Goal: Use online tool/utility: Use online tool/utility

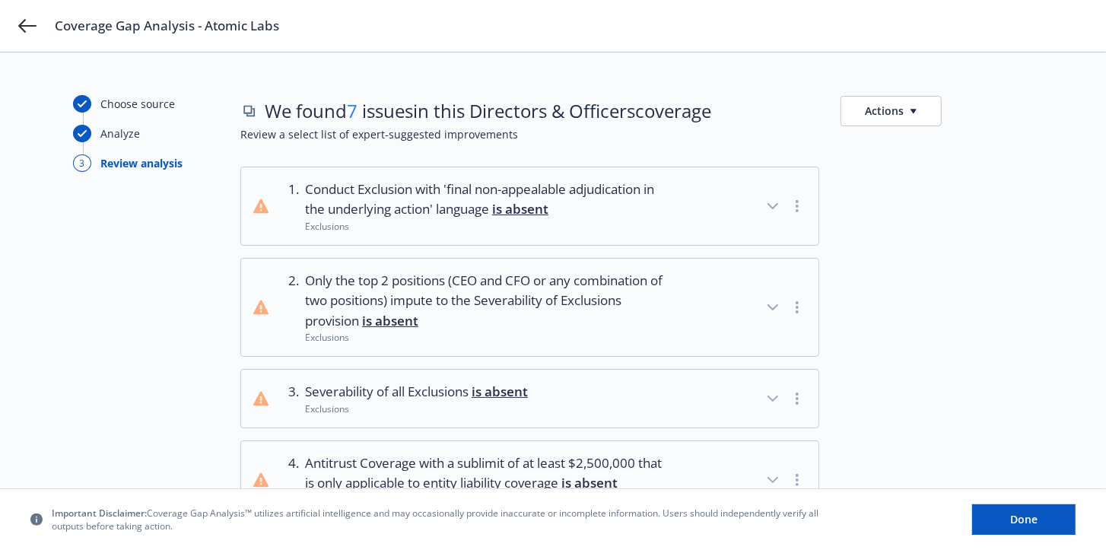
click at [479, 208] on span "Conduct Exclusion with 'final non-appealable adjudication in the underlying act…" at bounding box center [486, 200] width 363 height 40
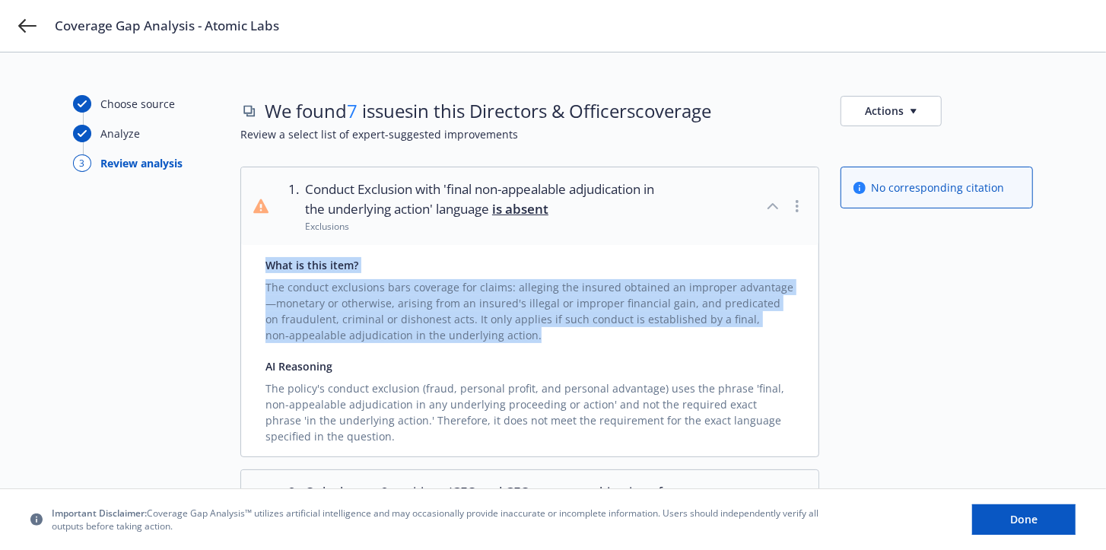
drag, startPoint x: 273, startPoint y: 263, endPoint x: 551, endPoint y: 339, distance: 287.7
click at [551, 339] on div "What is this item? The conduct exclusions bars coverage for claims: alleging th…" at bounding box center [529, 351] width 577 height 212
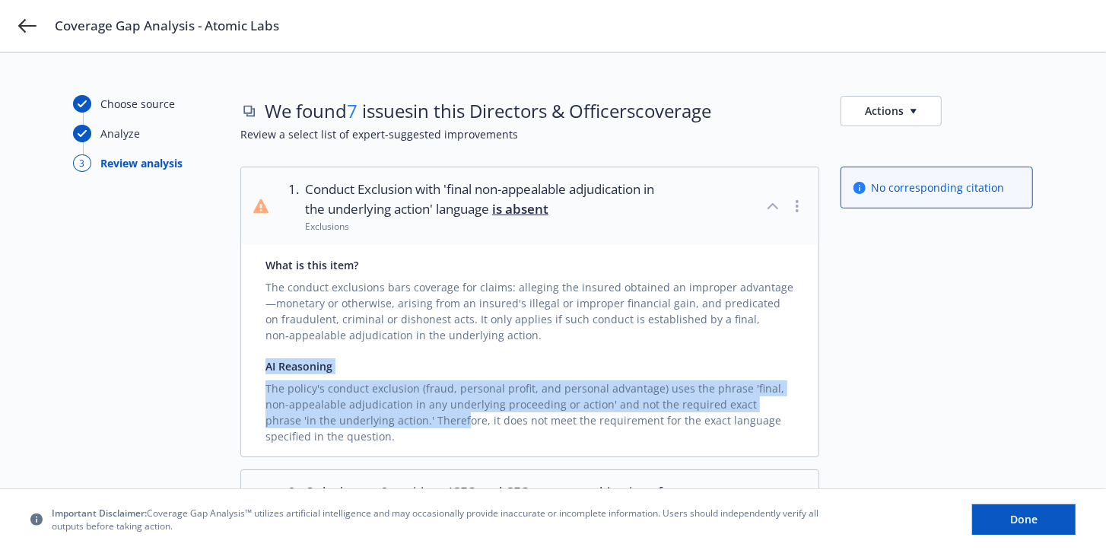
drag, startPoint x: 261, startPoint y: 366, endPoint x: 394, endPoint y: 425, distance: 145.5
click at [394, 425] on div "What is this item? The conduct exclusions bars coverage for claims: alleging th…" at bounding box center [529, 351] width 577 height 212
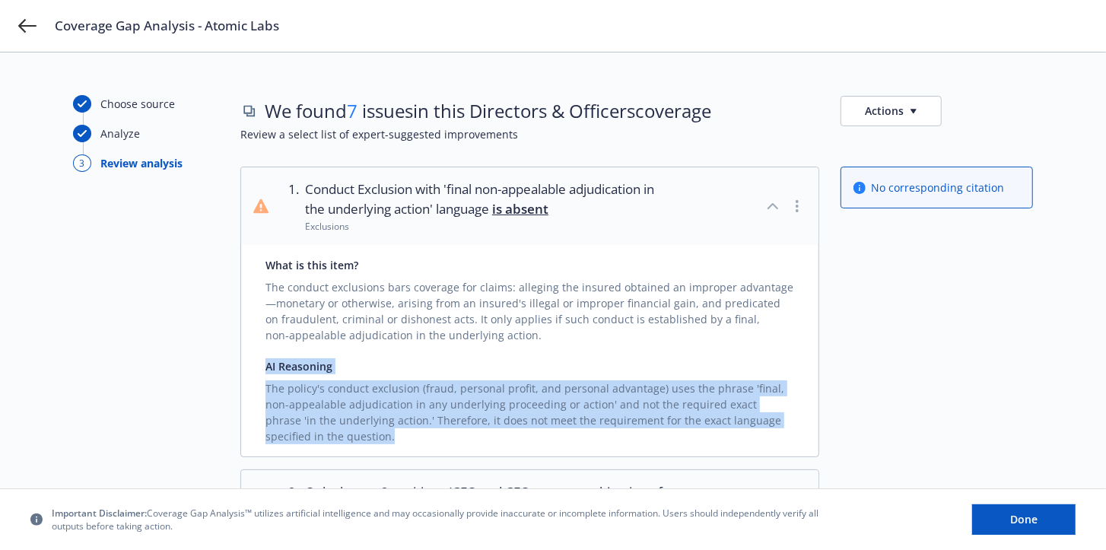
drag, startPoint x: 393, startPoint y: 428, endPoint x: 263, endPoint y: 368, distance: 142.3
click at [263, 368] on div "What is this item? The conduct exclusions bars coverage for claims: alleging th…" at bounding box center [529, 351] width 577 height 212
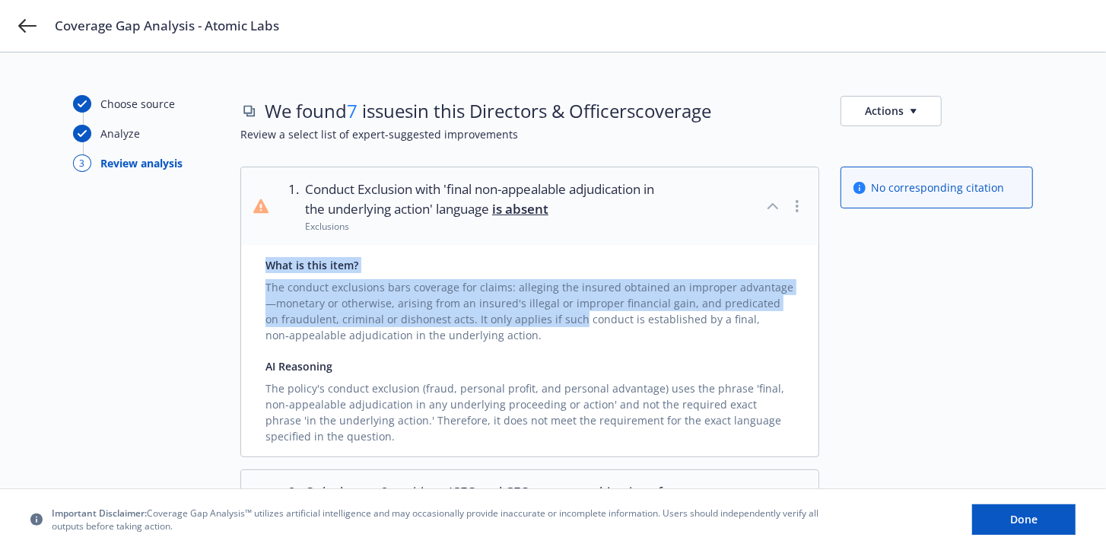
drag, startPoint x: 557, startPoint y: 323, endPoint x: 263, endPoint y: 267, distance: 298.9
click at [263, 267] on div "What is this item? The conduct exclusions bars coverage for claims: alleging th…" at bounding box center [529, 351] width 577 height 212
click at [262, 263] on div "What is this item? The conduct exclusions bars coverage for claims: alleging th…" at bounding box center [529, 351] width 577 height 212
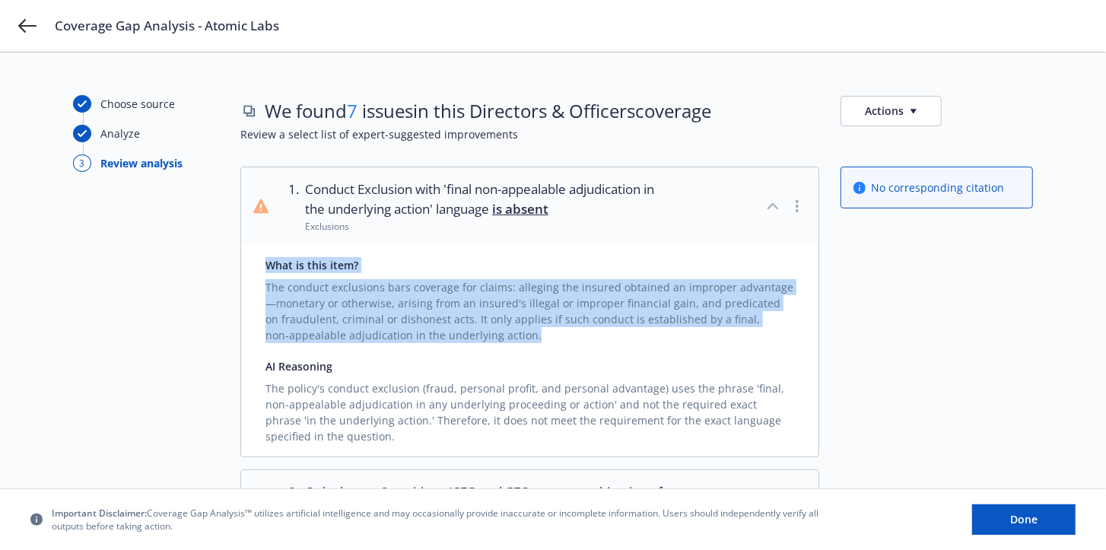
drag, startPoint x: 264, startPoint y: 260, endPoint x: 572, endPoint y: 332, distance: 316.3
click at [572, 332] on div "What is this item? The conduct exclusions bars coverage for claims: alleging th…" at bounding box center [529, 351] width 577 height 212
drag, startPoint x: 561, startPoint y: 334, endPoint x: 253, endPoint y: 270, distance: 313.9
click at [253, 270] on div "What is this item? The conduct exclusions bars coverage for claims: alleging th…" at bounding box center [529, 351] width 577 height 212
click at [259, 258] on div "What is this item? The conduct exclusions bars coverage for claims: alleging th…" at bounding box center [529, 351] width 577 height 212
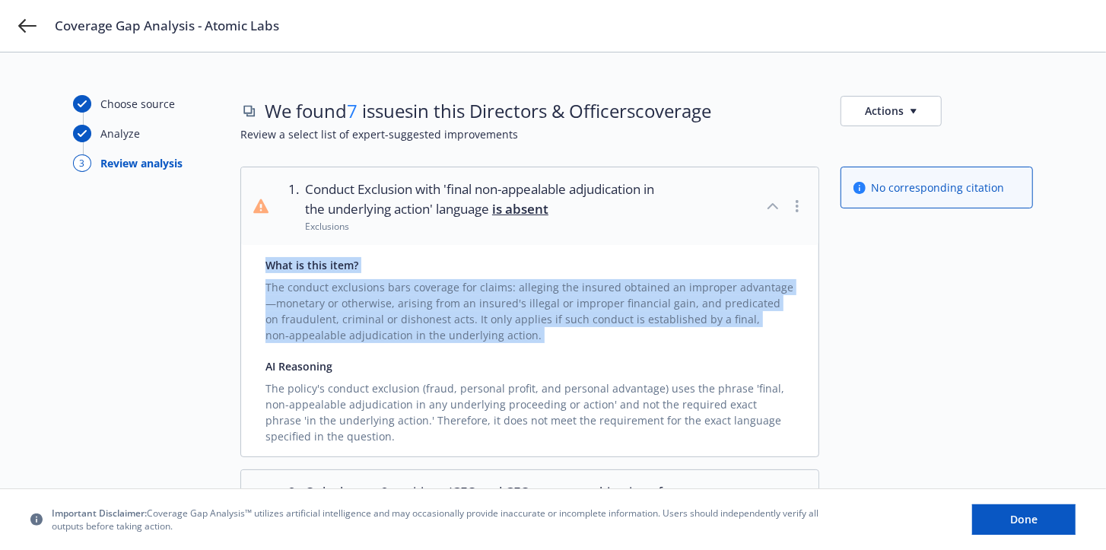
drag, startPoint x: 259, startPoint y: 258, endPoint x: 552, endPoint y: 327, distance: 301.0
click at [552, 327] on div "What is this item? The conduct exclusions bars coverage for claims: alleging th…" at bounding box center [529, 351] width 577 height 212
click at [552, 327] on div "The conduct exclusions bars coverage for claims: alleging the insured obtained …" at bounding box center [530, 308] width 529 height 70
drag, startPoint x: 513, startPoint y: 323, endPoint x: 246, endPoint y: 269, distance: 272.5
click at [246, 269] on div "What is this item? The conduct exclusions bars coverage for claims: alleging th…" at bounding box center [529, 351] width 577 height 212
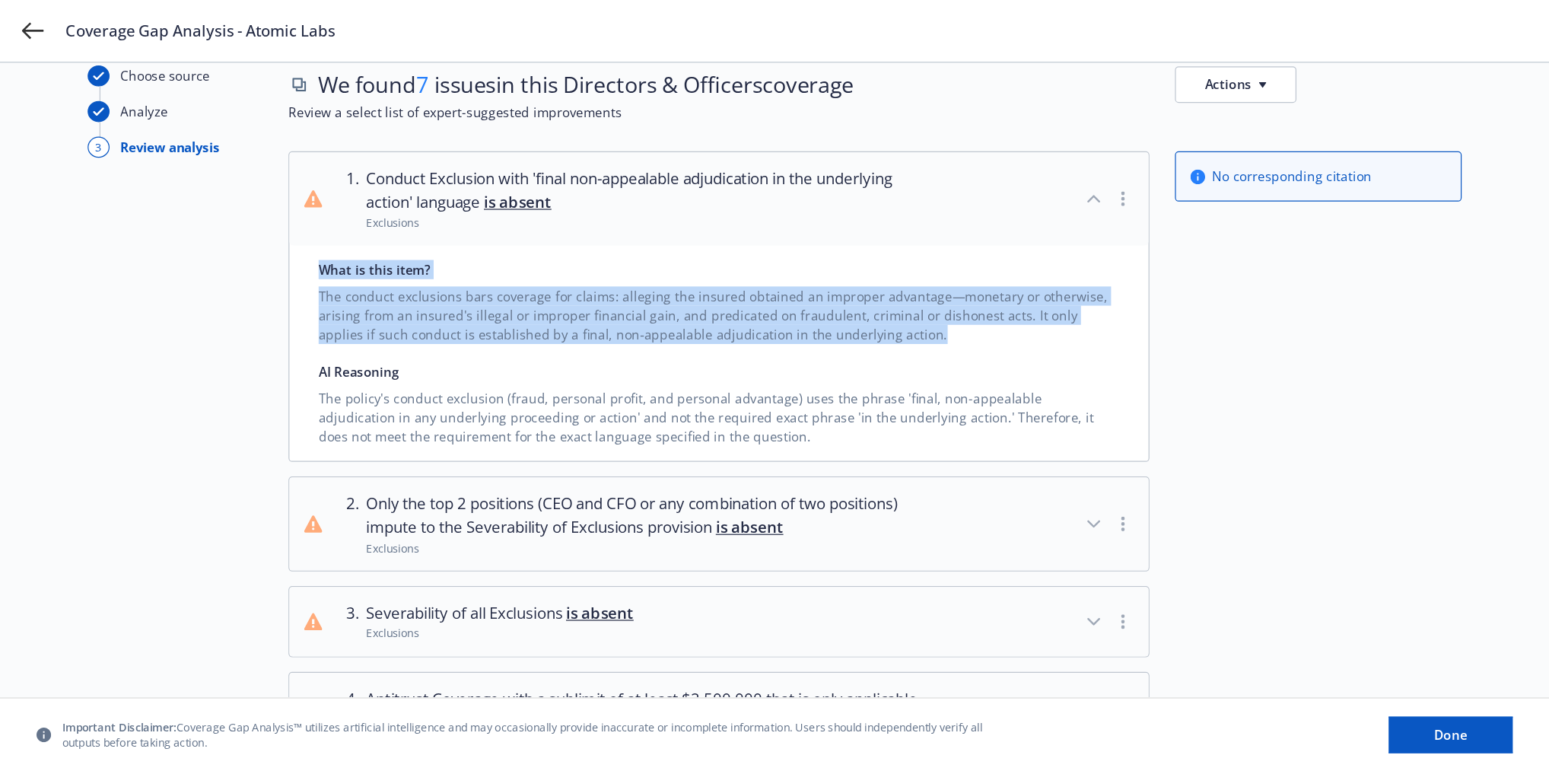
scroll to position [40, 0]
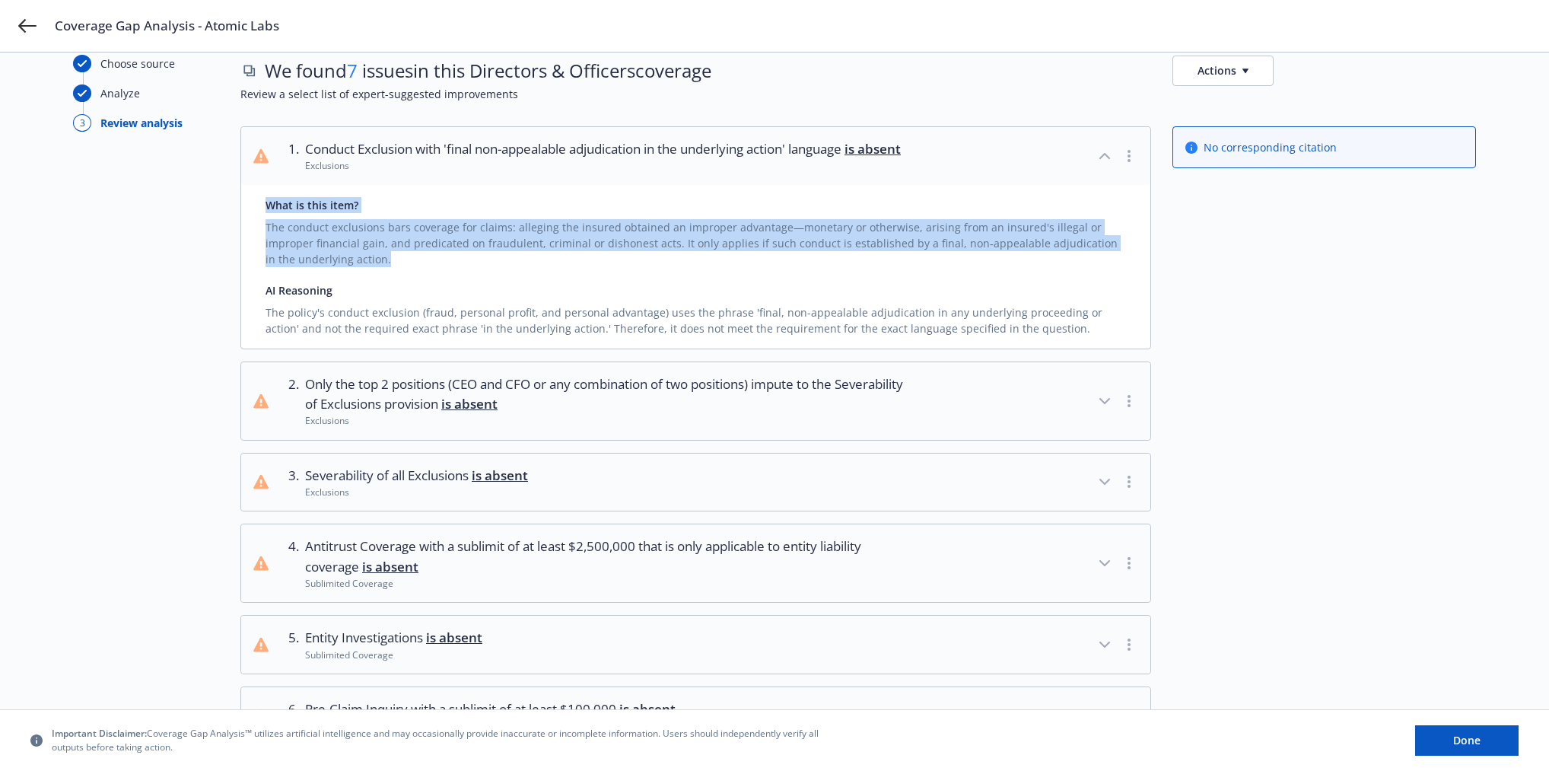
click at [398, 267] on div "The conduct exclusions bars coverage for claims: alleging the insured obtained …" at bounding box center [696, 240] width 860 height 54
drag, startPoint x: 306, startPoint y: 286, endPoint x: 268, endPoint y: 227, distance: 69.9
click at [268, 227] on div "What is this item? The conduct exclusions bars coverage for claims: alleging th…" at bounding box center [695, 267] width 909 height 164
click at [266, 213] on div "What is this item?" at bounding box center [696, 205] width 860 height 16
drag, startPoint x: 266, startPoint y: 224, endPoint x: 358, endPoint y: 284, distance: 110.2
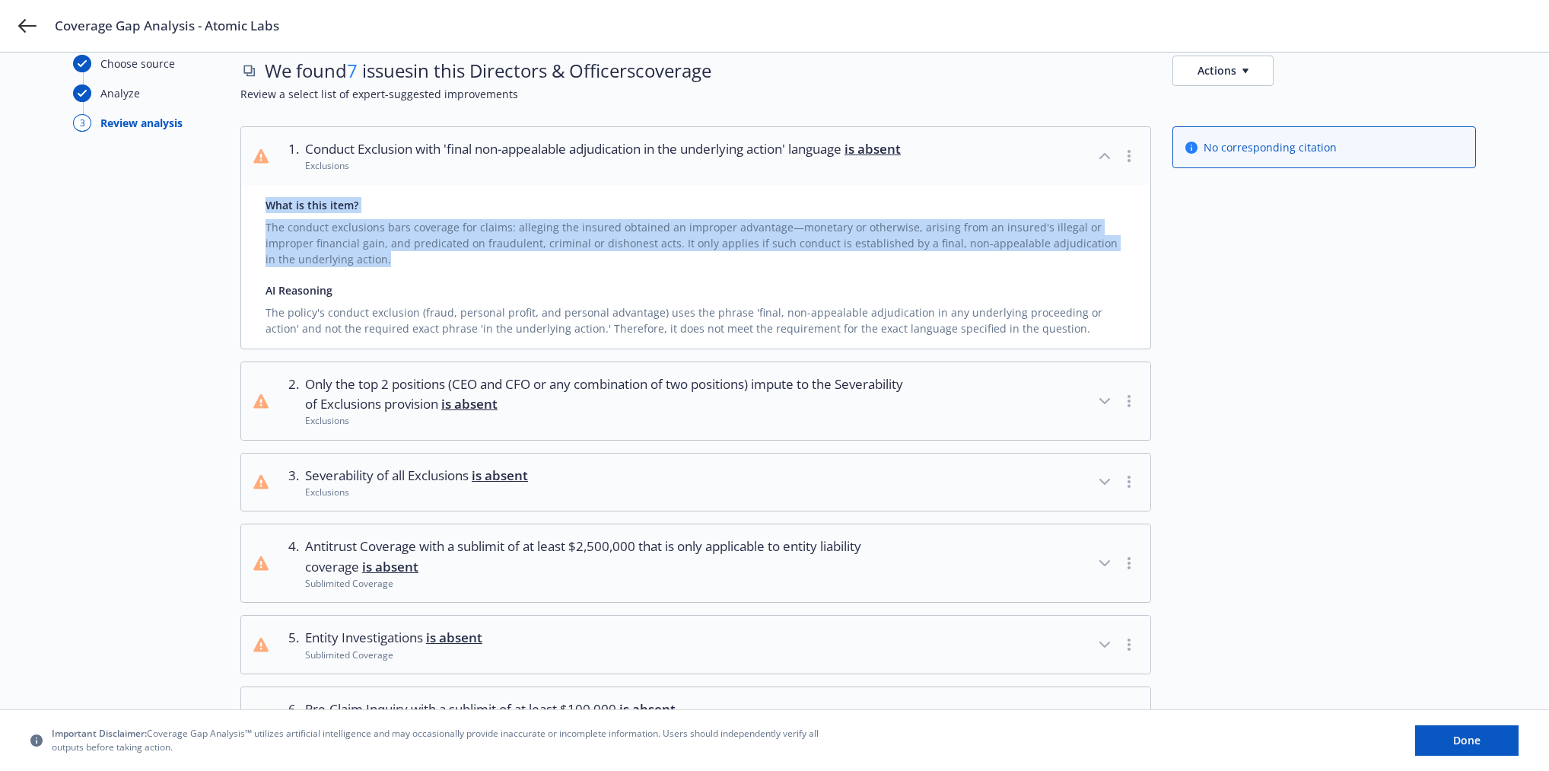
click at [358, 267] on div "What is this item? The conduct exclusions bars coverage for claims: alleging th…" at bounding box center [696, 232] width 860 height 70
click at [433, 185] on button "1 . Conduct Exclusion with 'final non-appealable adjudication in the underlying…" at bounding box center [695, 156] width 909 height 58
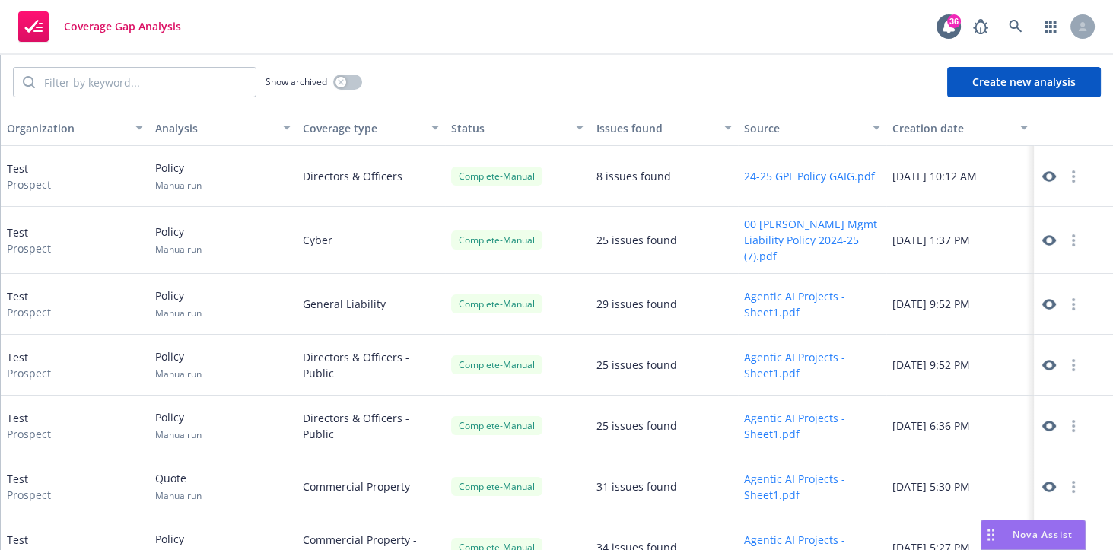
click at [973, 75] on button "Create new analysis" at bounding box center [1024, 82] width 154 height 30
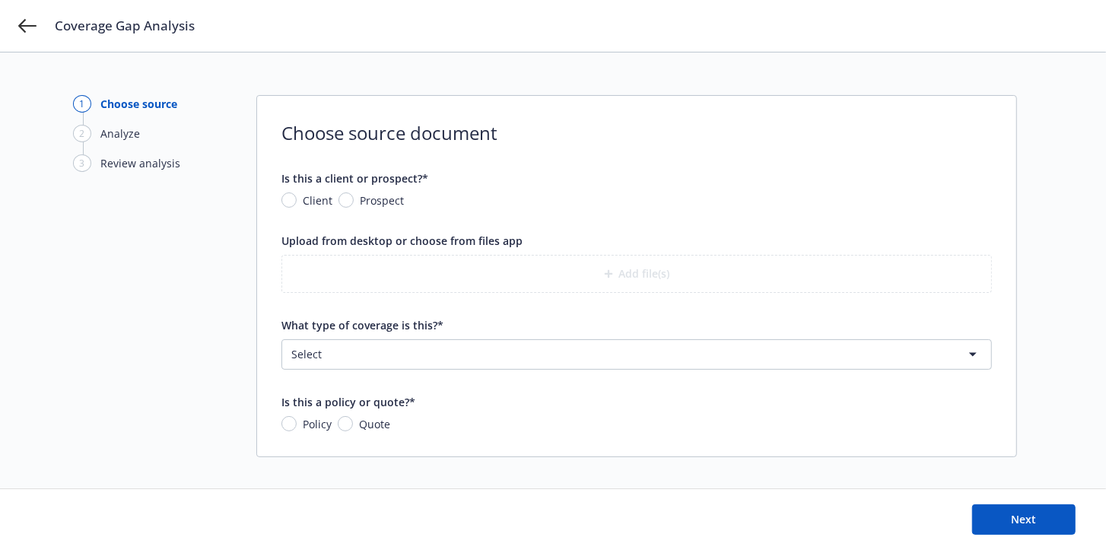
click at [355, 195] on span "Prospect" at bounding box center [379, 200] width 50 height 16
click at [354, 195] on input "Prospect" at bounding box center [346, 199] width 15 height 15
radio input "true"
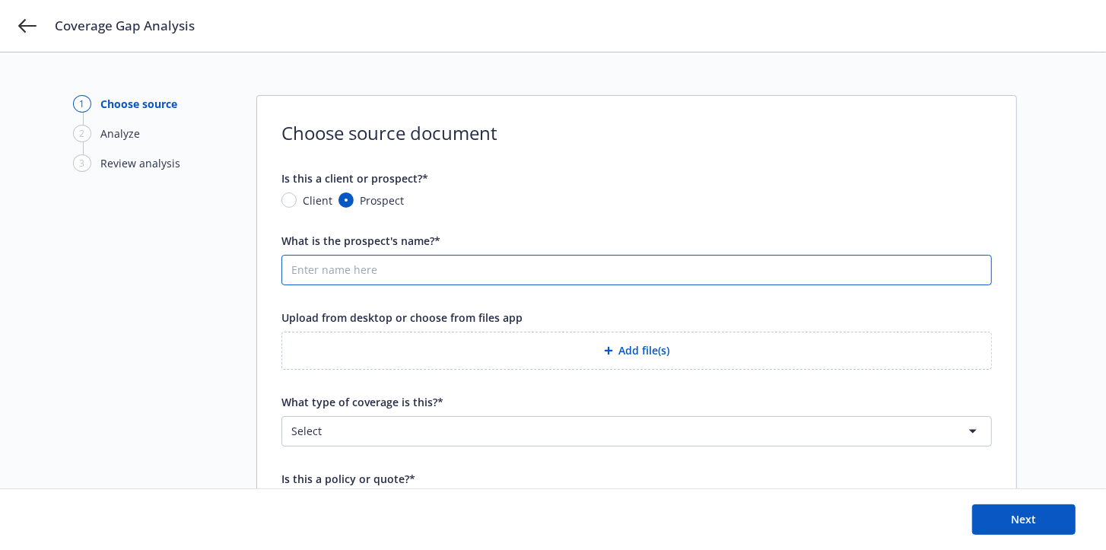
click at [383, 269] on input "What is the prospect's name?*" at bounding box center [636, 270] width 709 height 29
type input "test"
click at [520, 249] on div "What is the prospect's name?* test" at bounding box center [637, 259] width 711 height 52
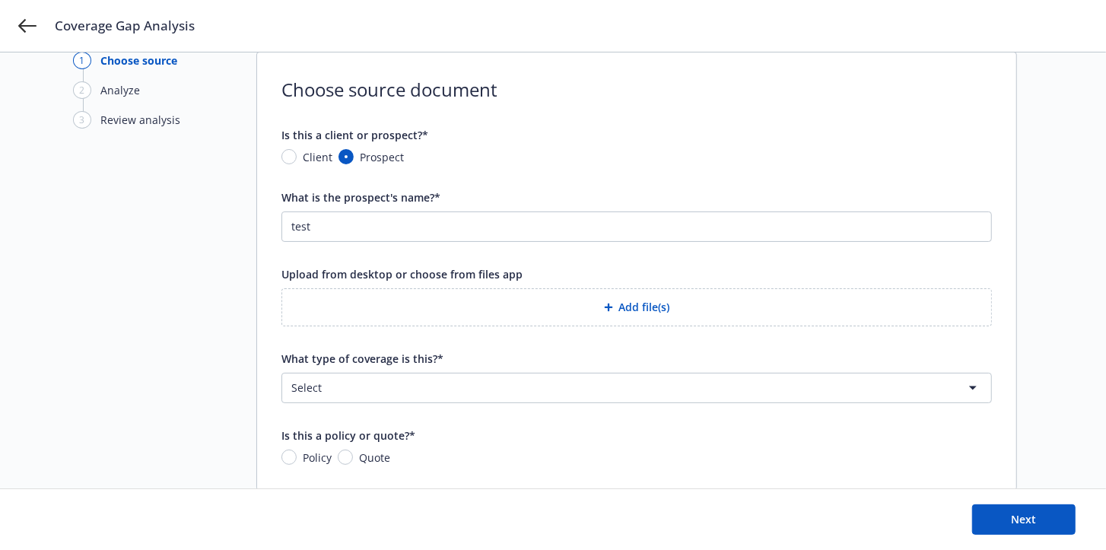
scroll to position [56, 0]
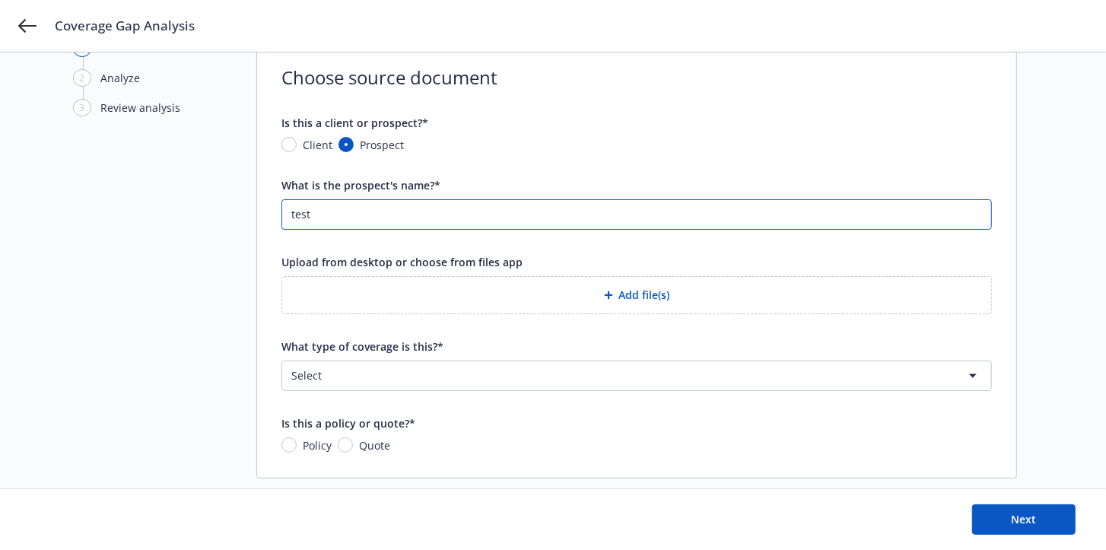
click at [420, 219] on input "test" at bounding box center [636, 214] width 709 height 29
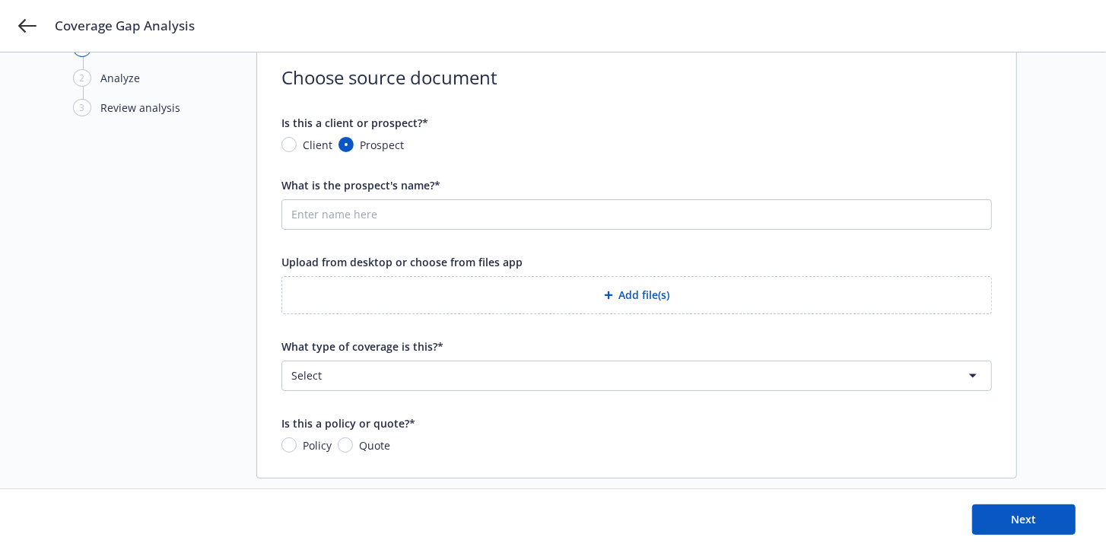
click at [476, 382] on html "Coverage Gap Analysis 1 Choose source 2 Analyze 3 Review analysis Choose source…" at bounding box center [553, 219] width 1106 height 550
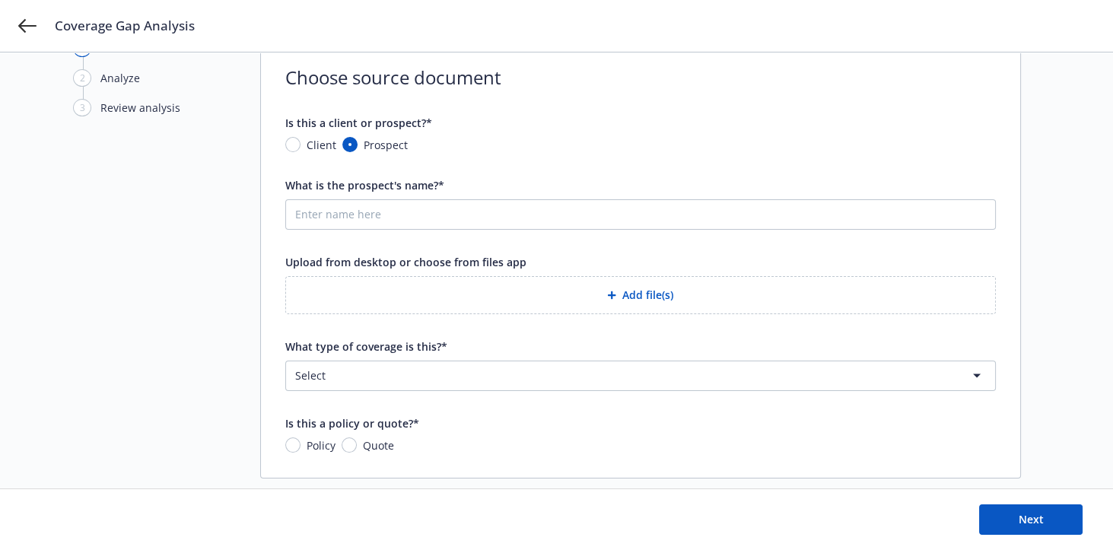
click at [443, 383] on html "Coverage Gap Analysis 1 Choose source 2 Analyze 3 Review analysis Choose source…" at bounding box center [556, 219] width 1113 height 550
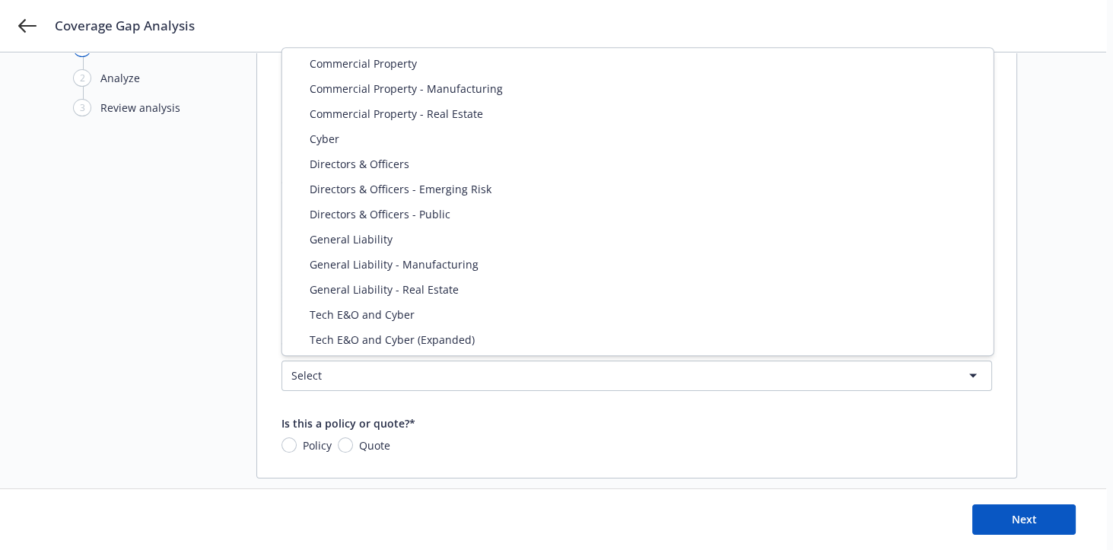
click at [441, 378] on html "Coverage Gap Analysis 1 Choose source 2 Analyze 3 Review analysis Choose source…" at bounding box center [556, 219] width 1113 height 550
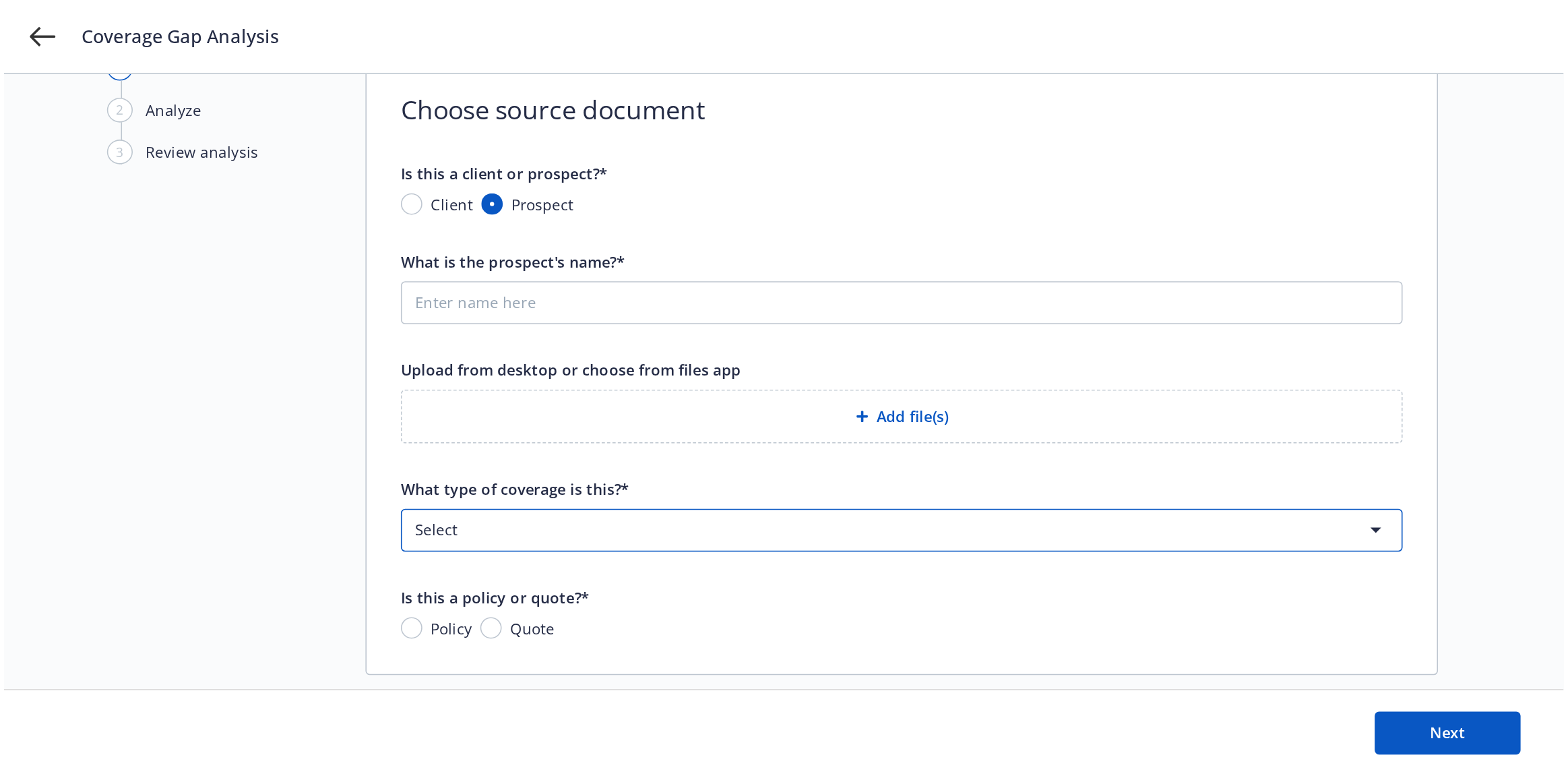
scroll to position [0, 0]
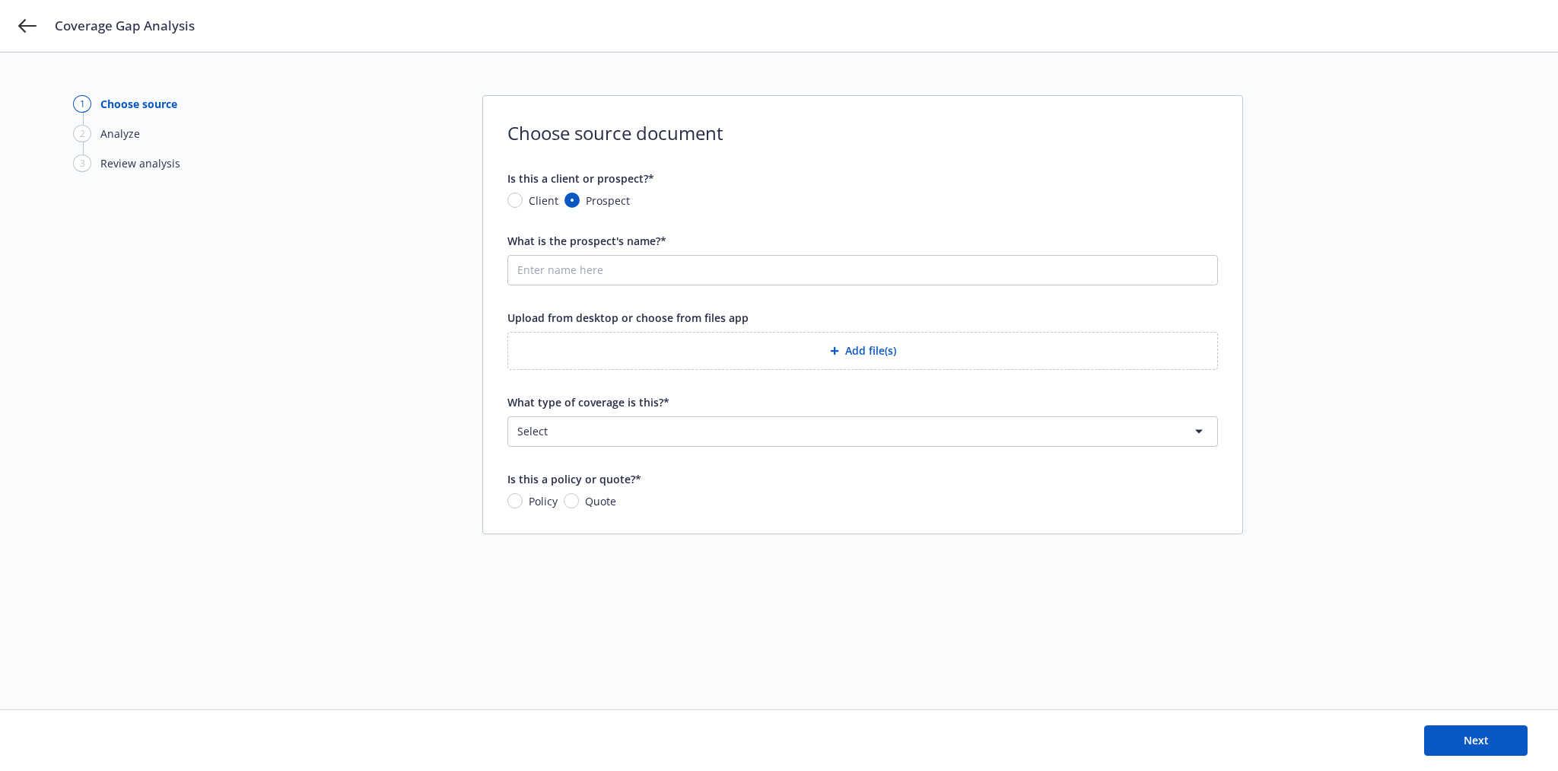
click at [651, 431] on html "Coverage Gap Analysis 1 Choose source 2 Analyze 3 Review analysis Choose source…" at bounding box center [779, 385] width 1558 height 771
click at [689, 445] on html "Coverage Gap Analysis 1 Choose source 2 Analyze 3 Review analysis Choose source…" at bounding box center [779, 385] width 1558 height 771
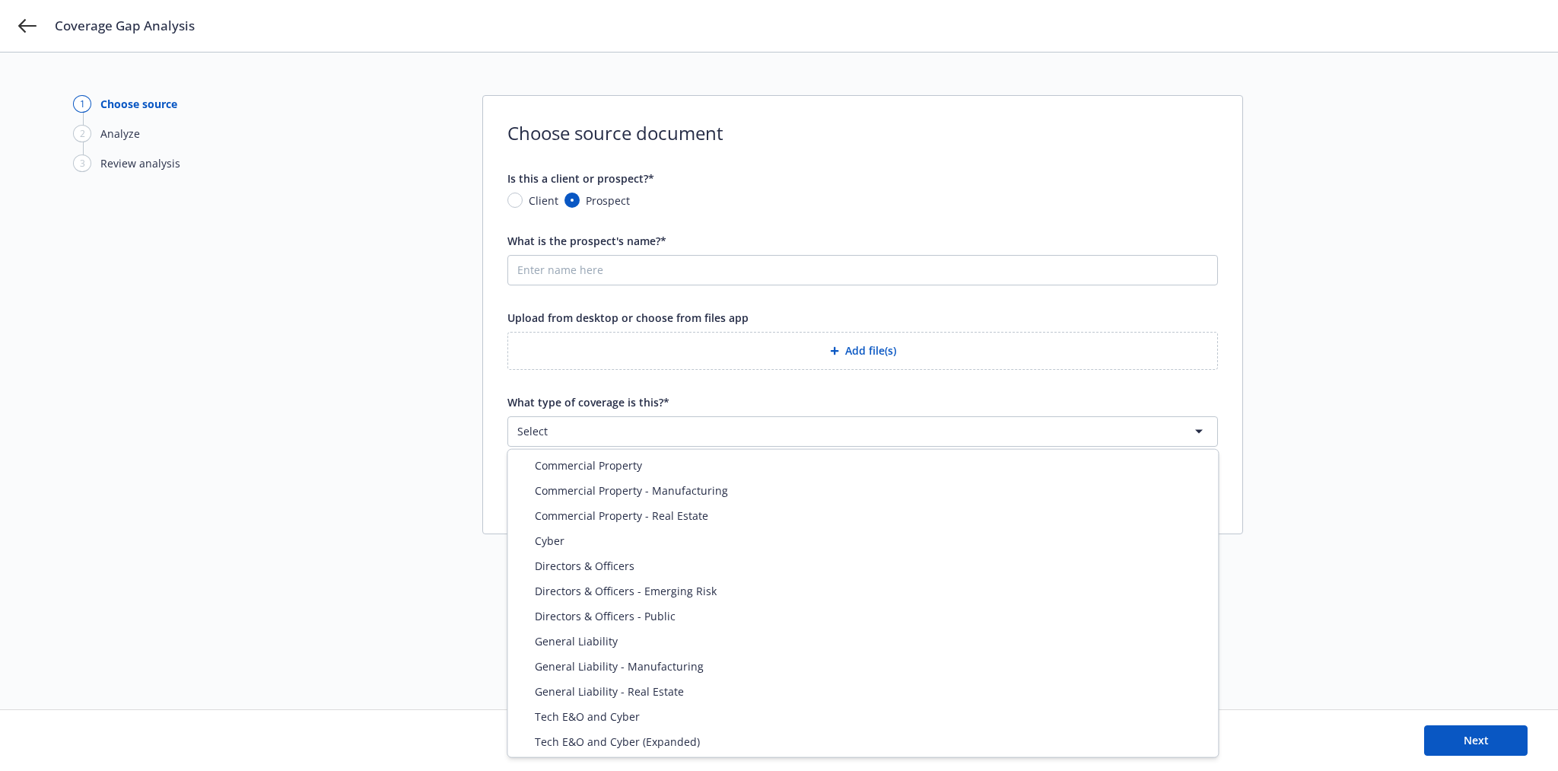
click at [707, 441] on html "Coverage Gap Analysis 1 Choose source 2 Analyze 3 Review analysis Choose source…" at bounding box center [779, 385] width 1558 height 771
click at [1300, 479] on html "Coverage Gap Analysis 1 Choose source 2 Analyze 3 Review analysis Choose source…" at bounding box center [779, 385] width 1558 height 771
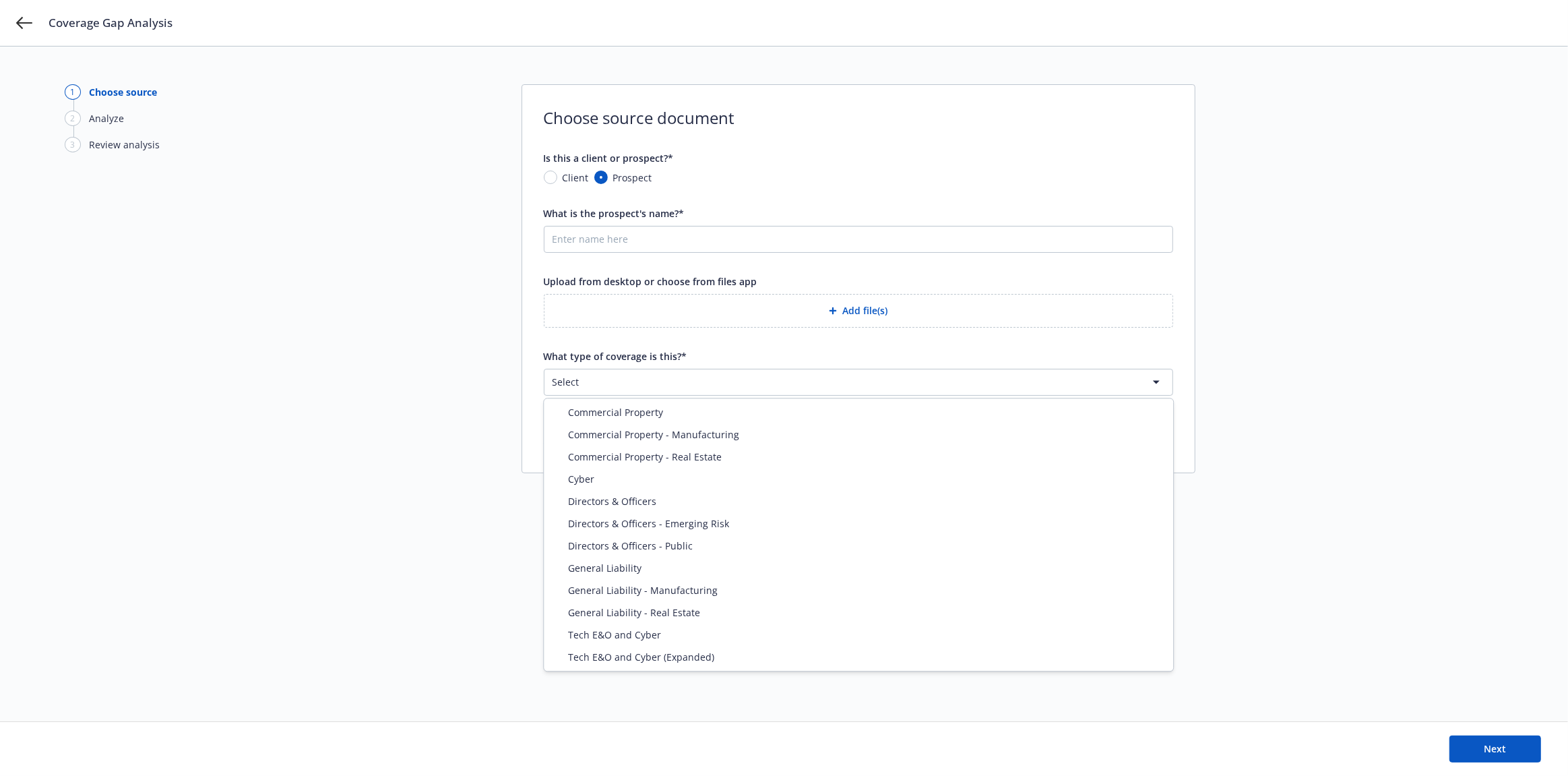
click at [823, 376] on html "Coverage Gap Analysis 1 Choose source 2 Analyze 3 Review analysis Choose source…" at bounding box center [784, 388] width 1568 height 776
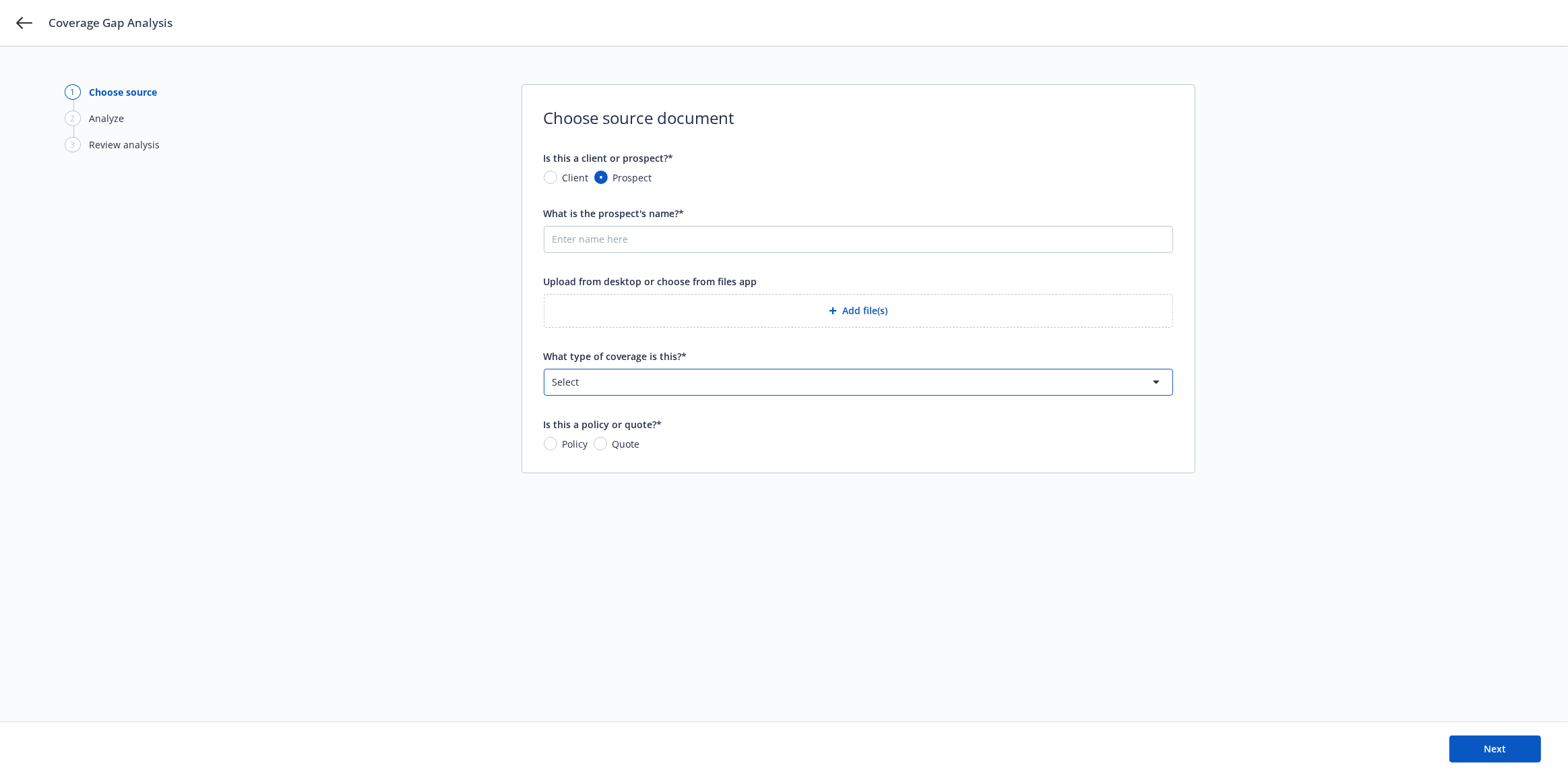
click at [679, 380] on html "Coverage Gap Analysis 1 Choose source 2 Analyze 3 Review analysis Choose source…" at bounding box center [784, 388] width 1568 height 776
